Goal: Information Seeking & Learning: Check status

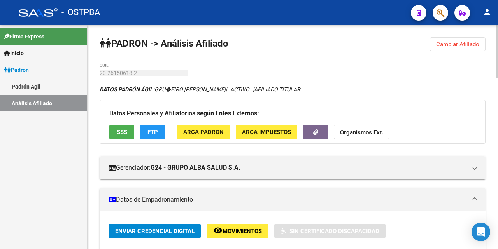
click at [447, 44] on span "Cambiar Afiliado" at bounding box center [457, 44] width 43 height 7
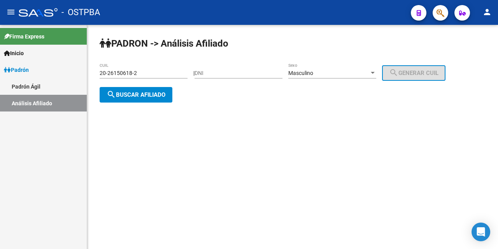
click at [179, 74] on input "20-26150618-2" at bounding box center [144, 73] width 88 height 7
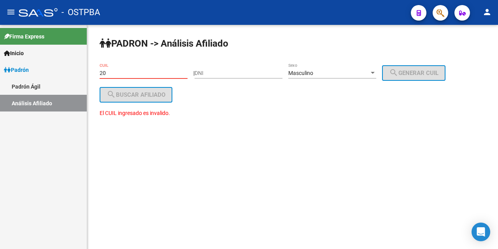
type input "2"
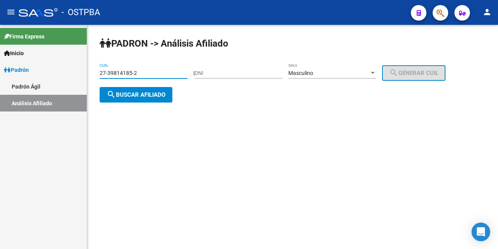
click at [374, 72] on div at bounding box center [372, 73] width 4 height 2
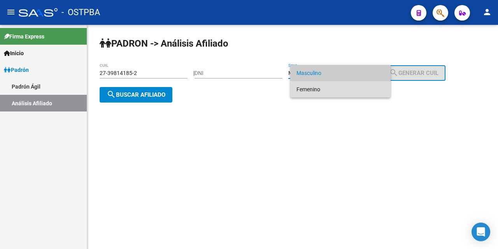
click at [346, 88] on span "Femenino" at bounding box center [340, 89] width 88 height 16
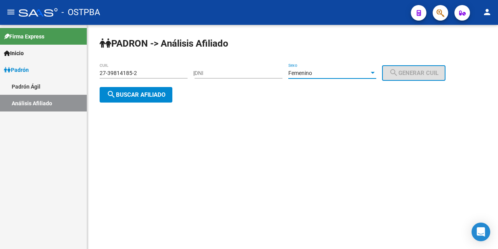
click at [132, 93] on span "search Buscar afiliado" at bounding box center [136, 94] width 59 height 7
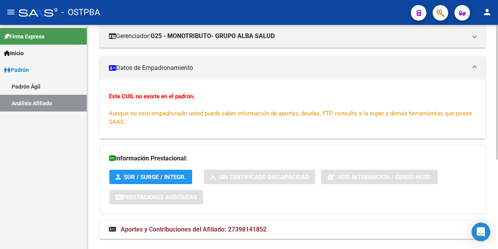
scroll to position [149, 0]
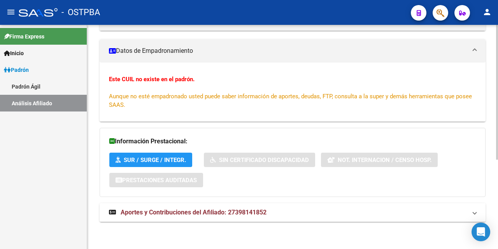
drag, startPoint x: 161, startPoint y: 211, endPoint x: 160, endPoint y: 206, distance: 5.1
click at [161, 210] on span "Aportes y Contribuciones del Afiliado: 27398141852" at bounding box center [194, 212] width 146 height 7
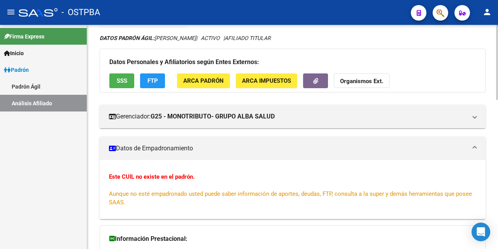
scroll to position [0, 0]
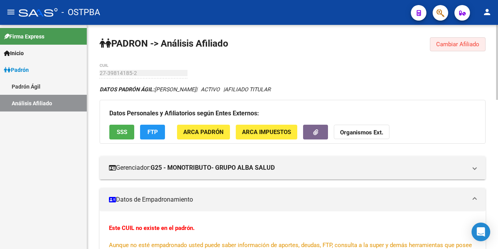
drag, startPoint x: 464, startPoint y: 47, endPoint x: 459, endPoint y: 48, distance: 4.7
click at [465, 47] on span "Cambiar Afiliado" at bounding box center [457, 44] width 43 height 7
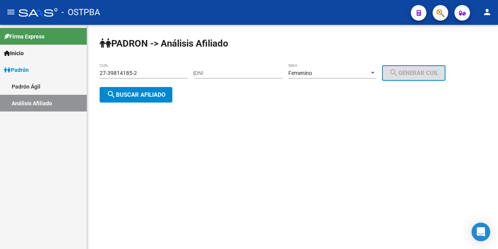
click at [149, 71] on input "27-39814185-2" at bounding box center [144, 73] width 88 height 7
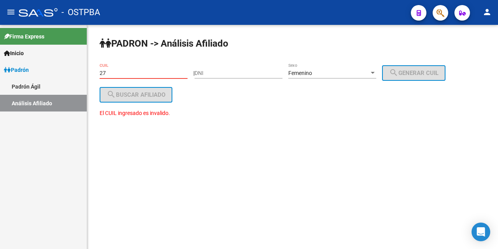
type input "2"
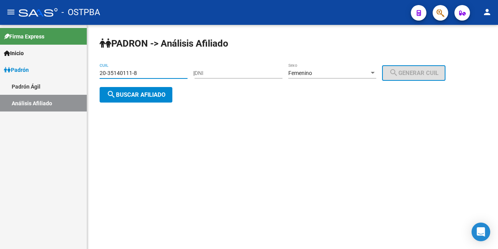
type input "20-35140111-8"
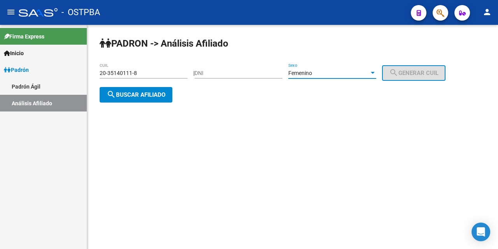
click at [376, 75] on div at bounding box center [372, 73] width 7 height 6
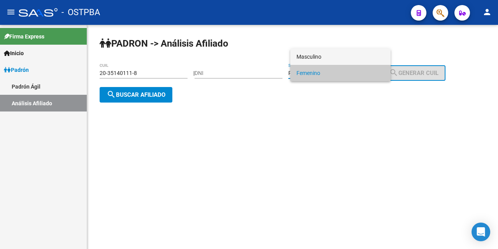
click at [329, 58] on span "Masculino" at bounding box center [340, 57] width 88 height 16
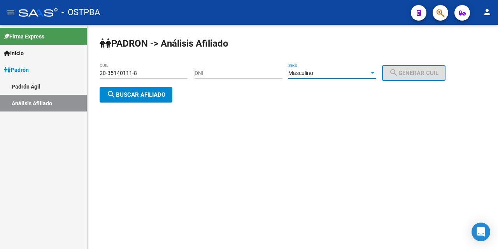
click at [150, 93] on span "search Buscar afiliado" at bounding box center [136, 94] width 59 height 7
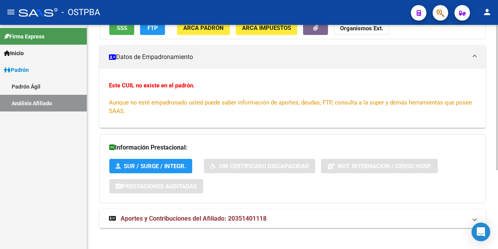
scroll to position [121, 0]
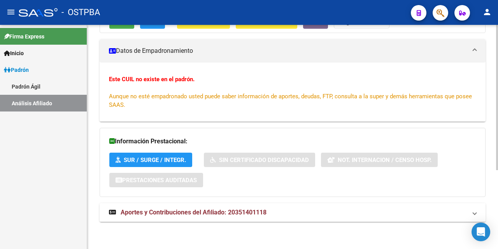
click at [206, 213] on span "Aportes y Contribuciones del Afiliado: 20351401118" at bounding box center [194, 212] width 146 height 7
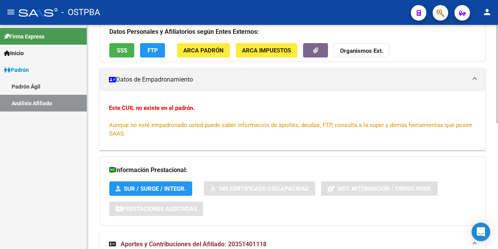
scroll to position [0, 0]
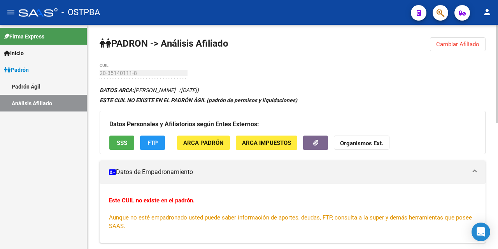
drag, startPoint x: 442, startPoint y: 44, endPoint x: 427, endPoint y: 38, distance: 15.9
click at [442, 43] on span "Cambiar Afiliado" at bounding box center [457, 44] width 43 height 7
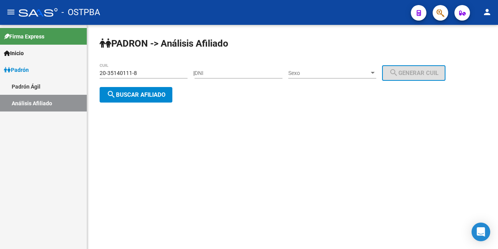
click at [165, 68] on div "20-35140111-8 CUIL" at bounding box center [144, 71] width 88 height 16
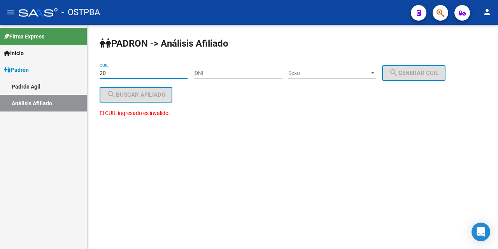
type input "2"
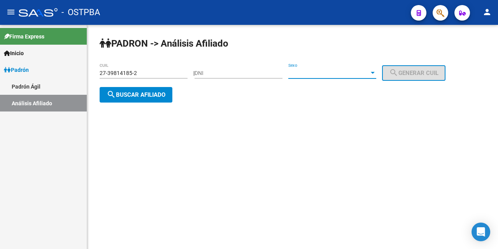
click at [374, 73] on div at bounding box center [372, 73] width 4 height 2
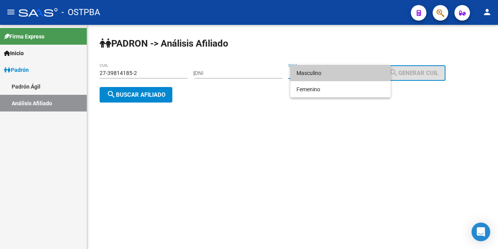
click at [346, 73] on span "Masculino" at bounding box center [340, 73] width 88 height 16
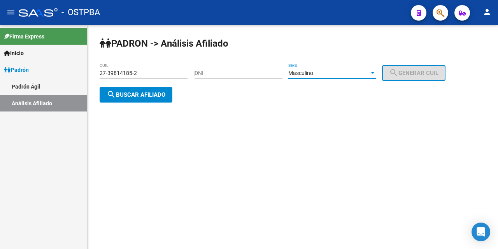
click at [145, 90] on button "search Buscar afiliado" at bounding box center [136, 95] width 73 height 16
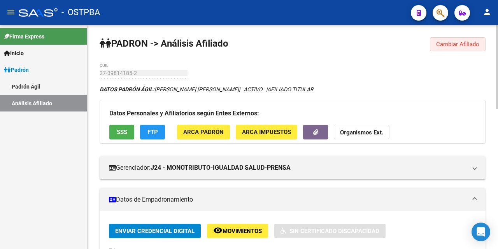
click at [451, 46] on span "Cambiar Afiliado" at bounding box center [457, 44] width 43 height 7
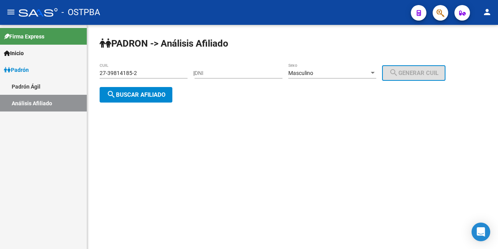
click at [166, 73] on input "27-39814185-2" at bounding box center [144, 73] width 88 height 7
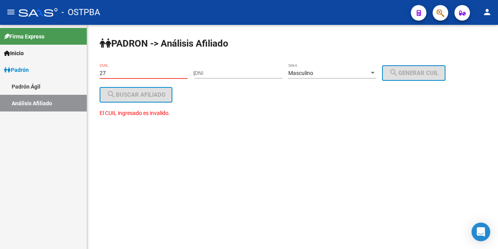
type input "2"
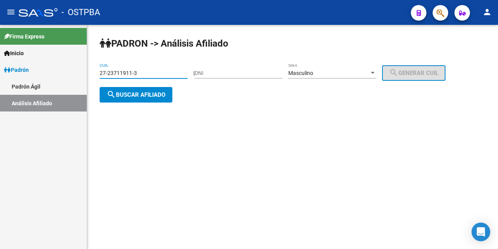
type input "27-23711911-3"
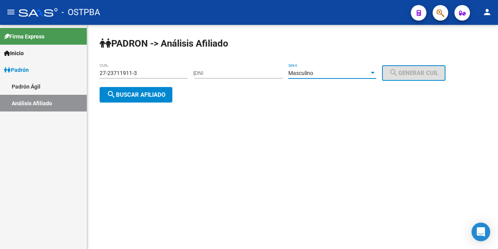
click at [374, 72] on div at bounding box center [372, 73] width 4 height 2
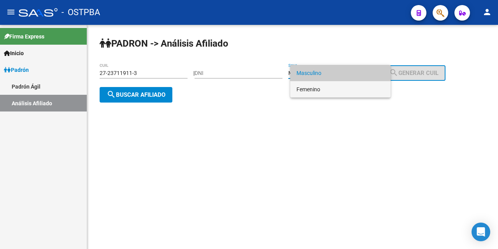
click at [332, 90] on span "Femenino" at bounding box center [340, 89] width 88 height 16
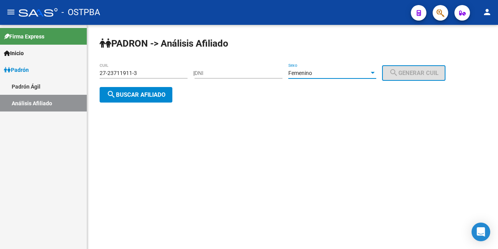
click at [157, 96] on span "search Buscar afiliado" at bounding box center [136, 94] width 59 height 7
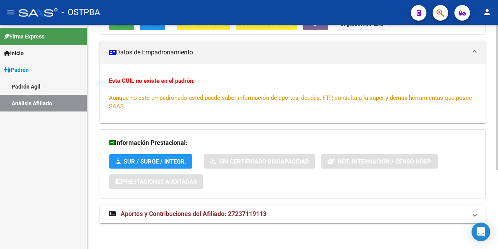
scroll to position [121, 0]
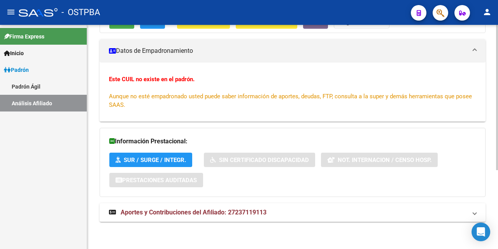
drag, startPoint x: 182, startPoint y: 210, endPoint x: 188, endPoint y: 198, distance: 13.7
click at [182, 211] on span "Aportes y Contribuciones del Afiliado: 27237119113" at bounding box center [194, 212] width 146 height 7
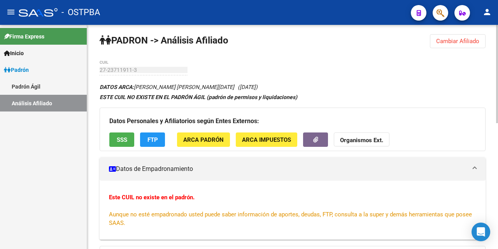
scroll to position [0, 0]
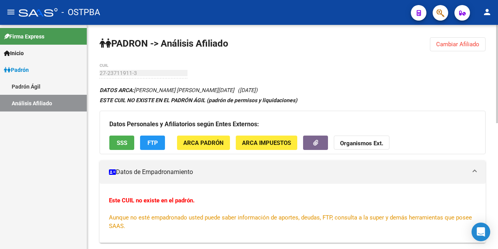
click at [120, 144] on span "SSS" at bounding box center [122, 143] width 10 height 7
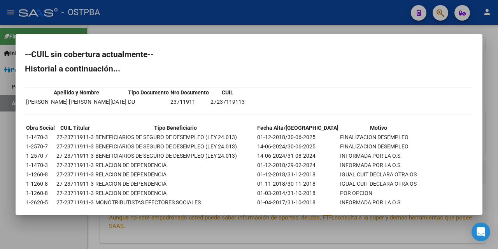
click at [290, 29] on div at bounding box center [249, 124] width 498 height 249
